Goal: Register for event/course

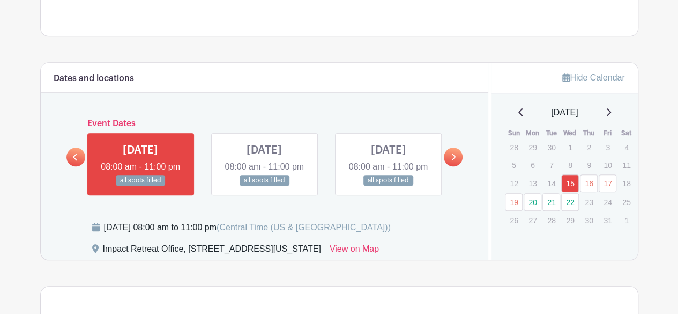
scroll to position [401, 0]
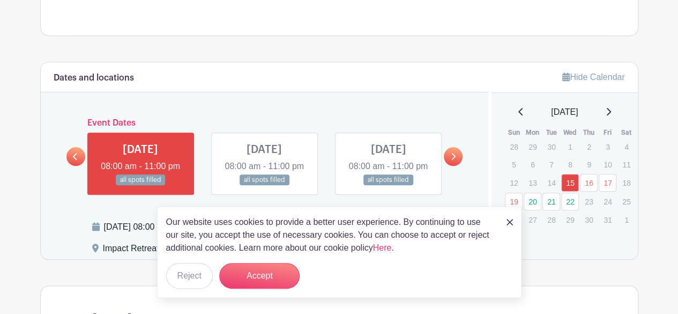
click at [449, 158] on link at bounding box center [453, 156] width 19 height 19
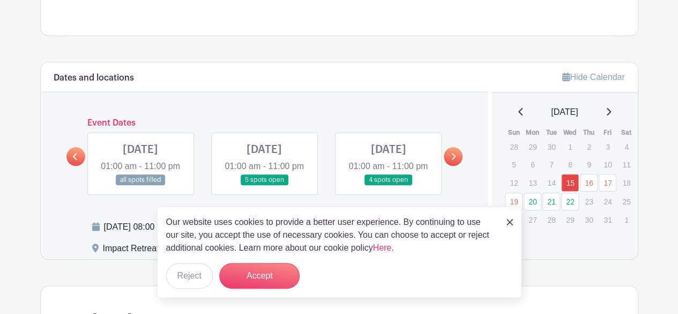
click at [388, 185] on link at bounding box center [388, 185] width 0 height 0
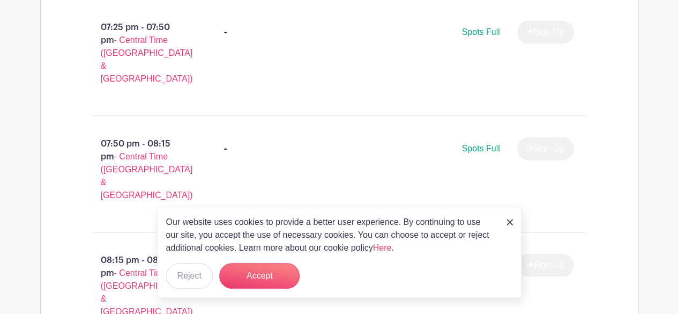
scroll to position [2242, 0]
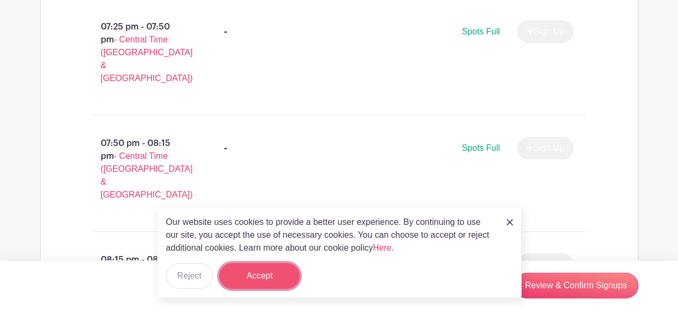
click at [278, 273] on button "Accept" at bounding box center [259, 276] width 80 height 26
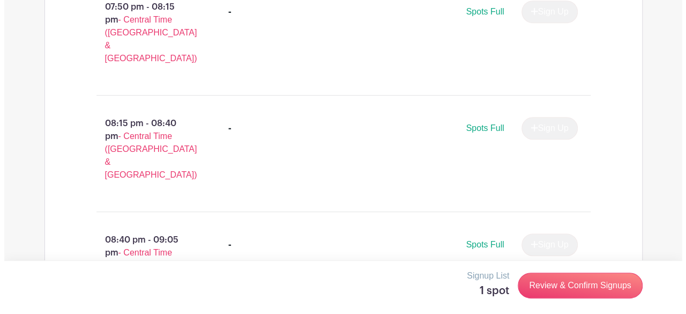
scroll to position [2432, 0]
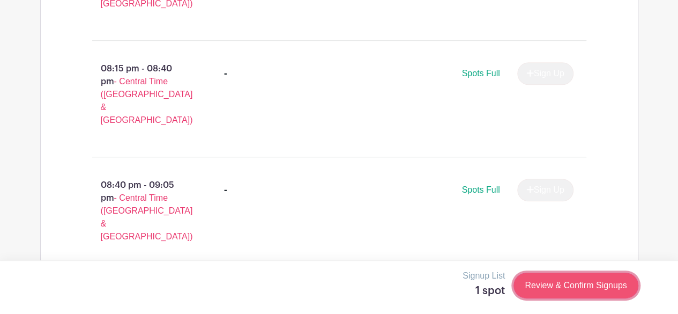
click at [551, 275] on link "Review & Confirm Signups" at bounding box center [575, 285] width 124 height 26
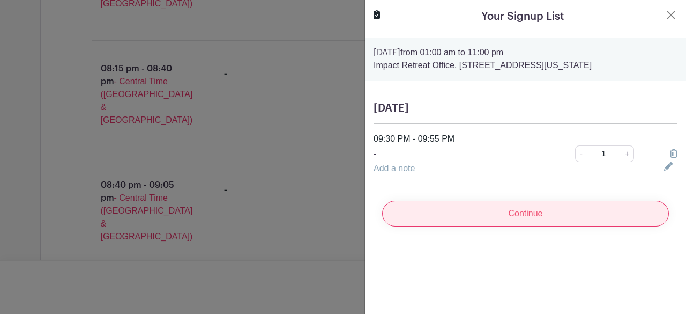
click at [557, 217] on input "Continue" at bounding box center [525, 213] width 287 height 26
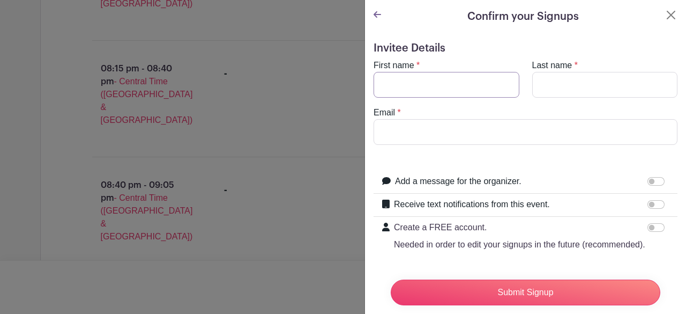
click at [467, 96] on input "First name" at bounding box center [447, 85] width 146 height 26
type input "[PERSON_NAME]"
type input "[EMAIL_ADDRESS][DOMAIN_NAME]"
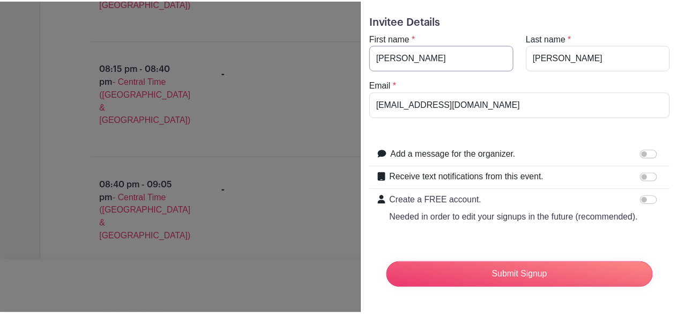
scroll to position [47, 0]
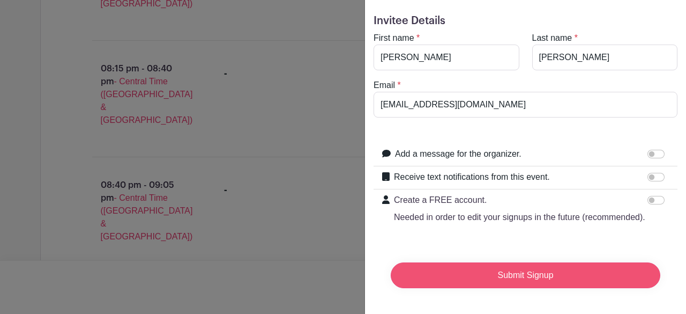
click at [468, 262] on input "Submit Signup" at bounding box center [526, 275] width 270 height 26
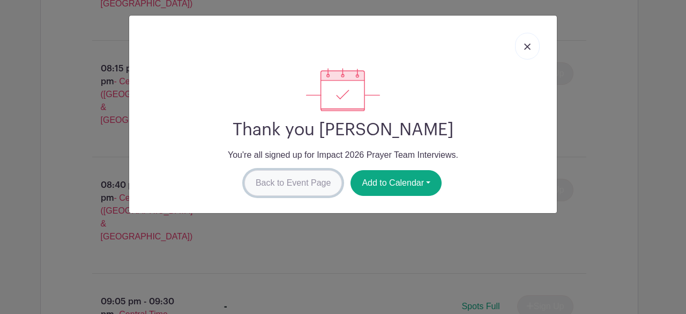
click at [324, 177] on link "Back to Event Page" at bounding box center [293, 183] width 98 height 26
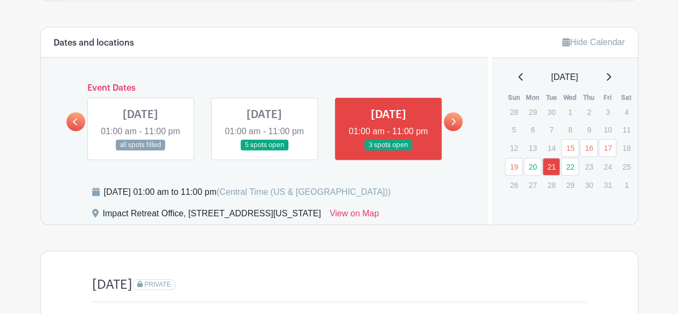
scroll to position [436, 0]
click at [83, 130] on div at bounding box center [75, 120] width 19 height 19
click at [78, 130] on link at bounding box center [75, 120] width 19 height 19
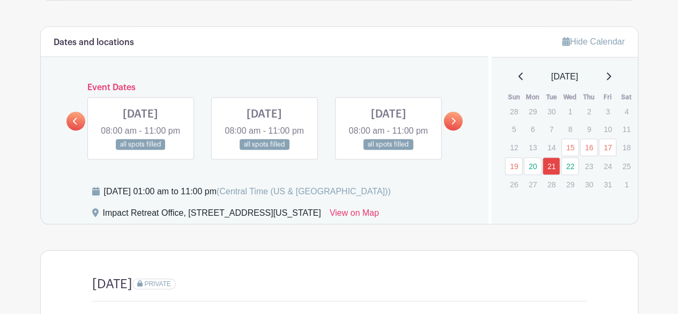
click at [140, 150] on link at bounding box center [140, 150] width 0 height 0
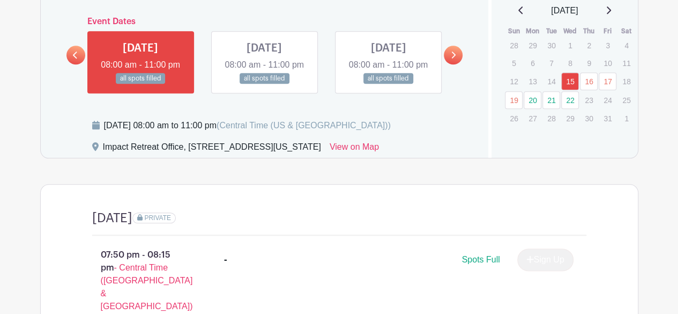
scroll to position [500, 0]
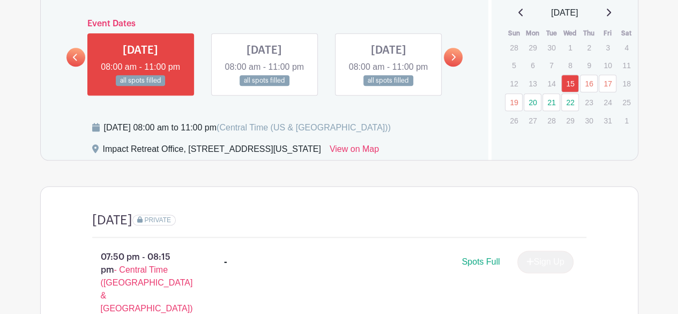
click at [264, 86] on link at bounding box center [264, 86] width 0 height 0
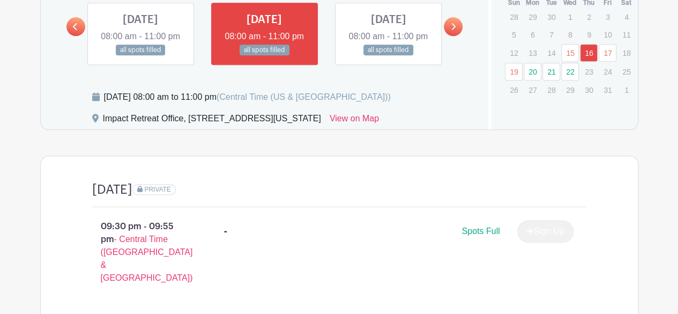
scroll to position [530, 0]
click at [388, 56] on link at bounding box center [388, 56] width 0 height 0
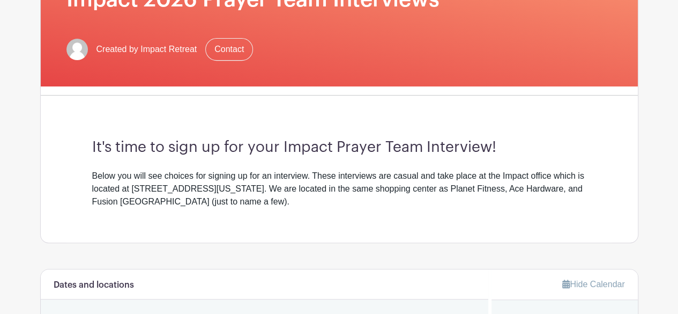
scroll to position [195, 0]
